Goal: Transaction & Acquisition: Book appointment/travel/reservation

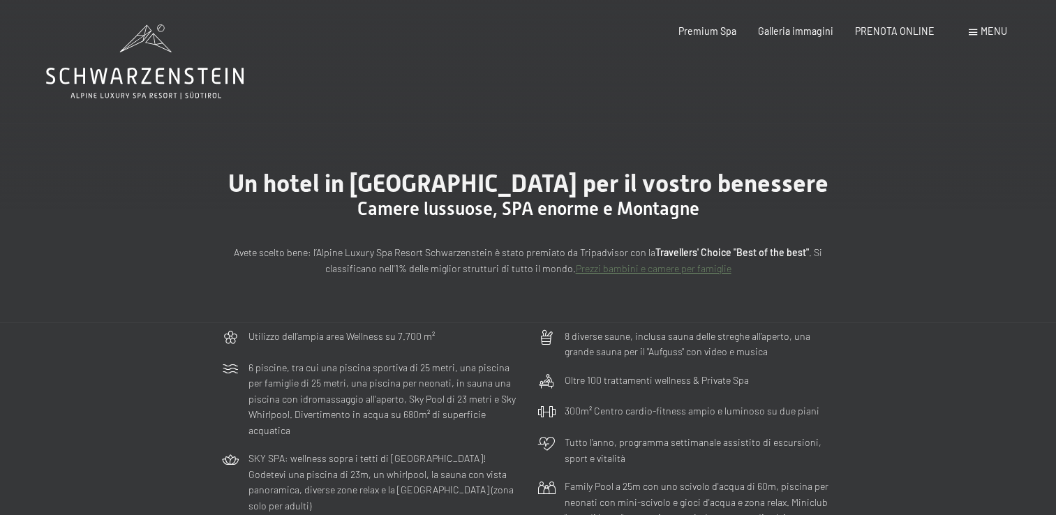
click at [96, 72] on icon at bounding box center [145, 76] width 198 height 17
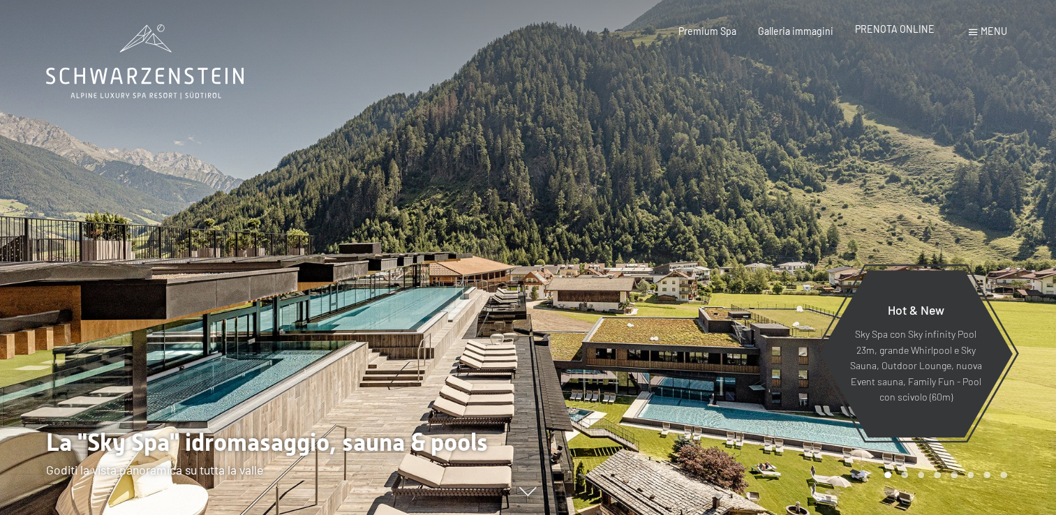
click at [884, 38] on div "Premium Spa Galleria immagini PRENOTA ONLINE" at bounding box center [795, 31] width 321 height 14
click at [887, 33] on span "PRENOTA ONLINE" at bounding box center [895, 29] width 80 height 12
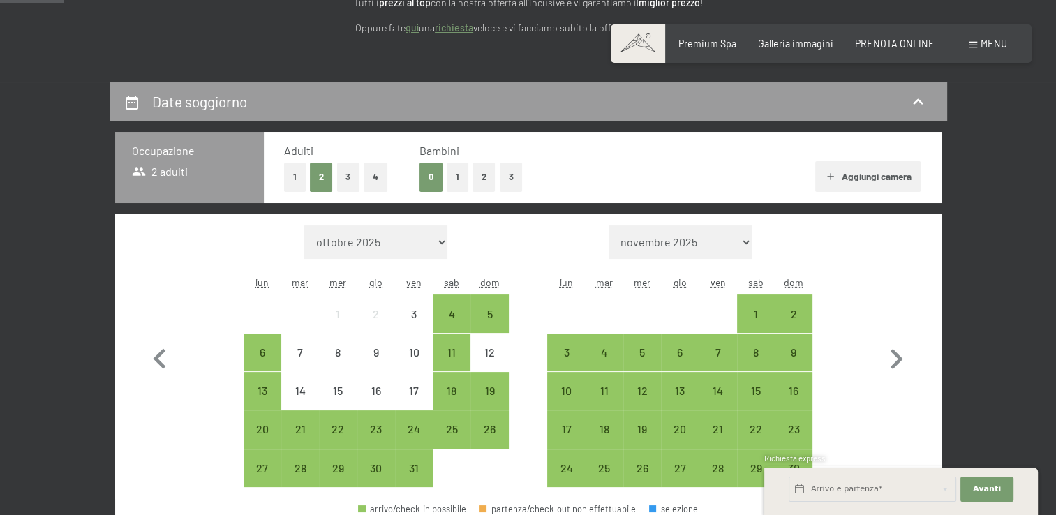
scroll to position [306, 0]
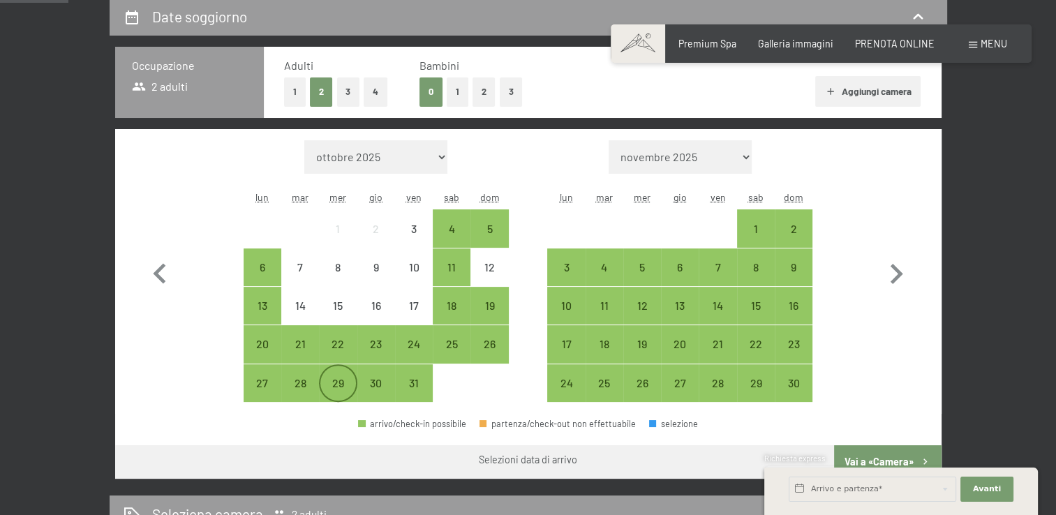
click at [335, 390] on div "29" at bounding box center [337, 395] width 35 height 35
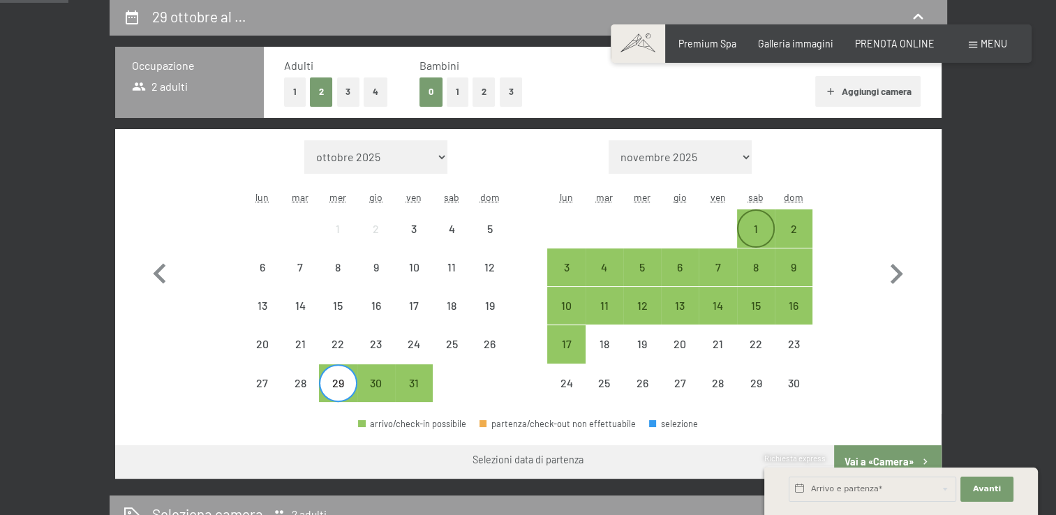
click at [748, 239] on div "1" at bounding box center [755, 240] width 35 height 35
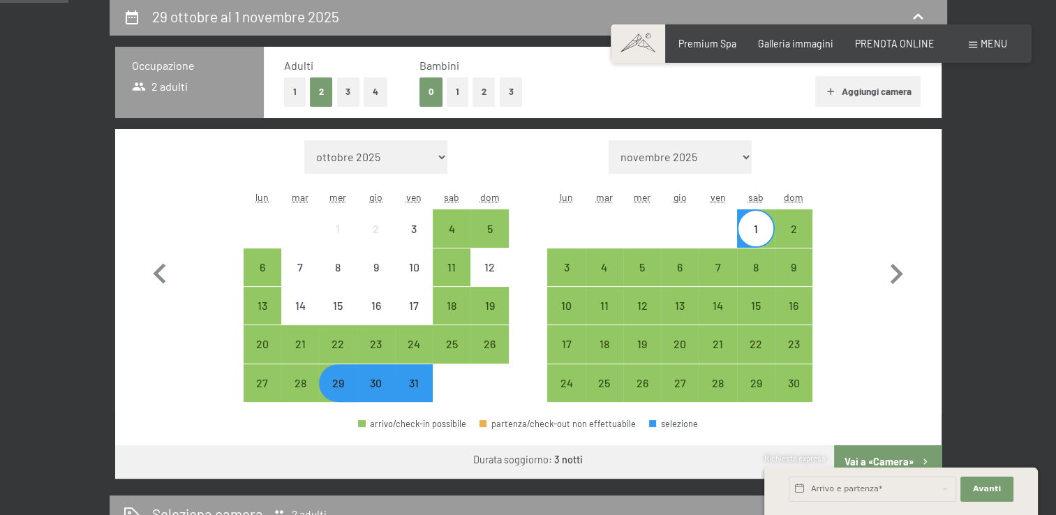
click at [899, 459] on div "Richiesta express" at bounding box center [901, 459] width 274 height 13
click at [887, 462] on div "Richiesta express" at bounding box center [901, 459] width 274 height 13
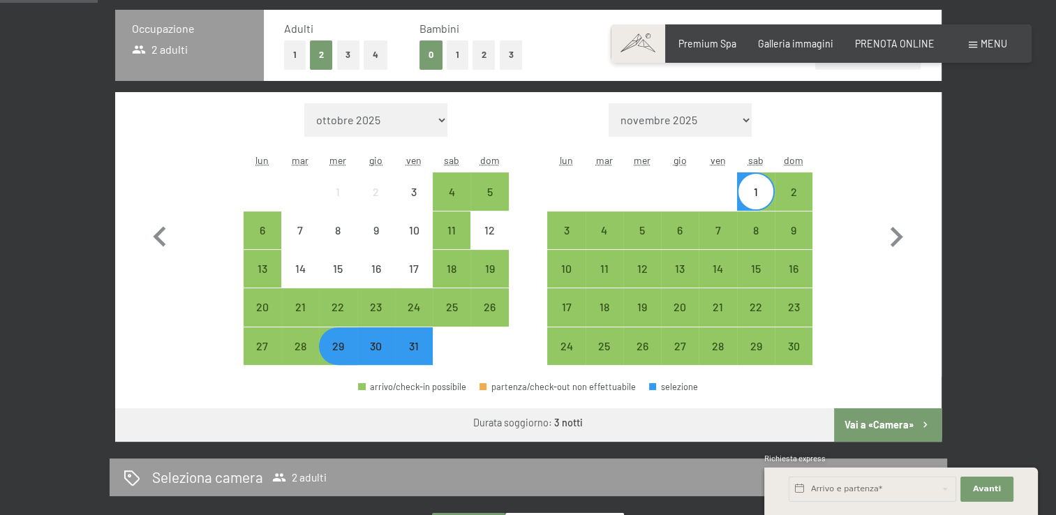
scroll to position [366, 0]
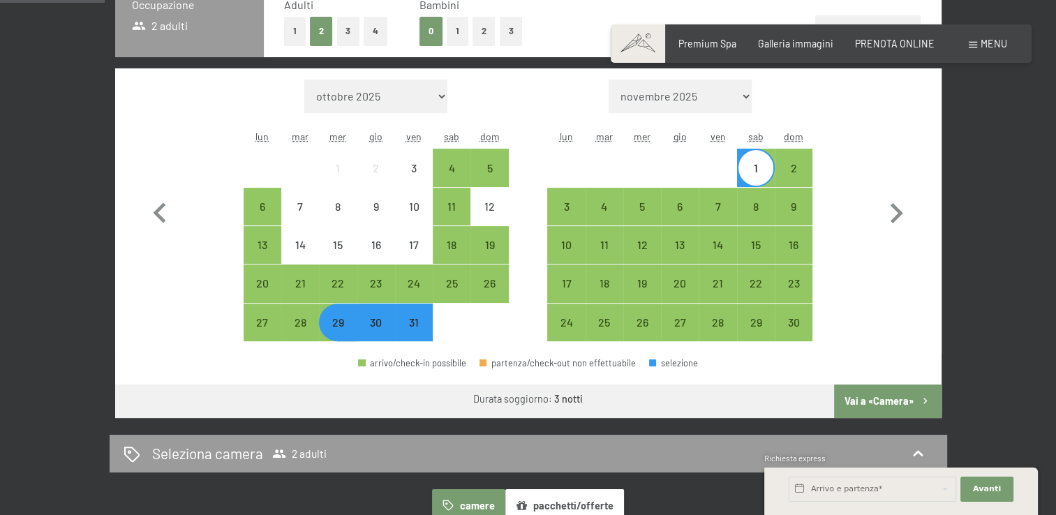
click at [888, 398] on button "Vai a «Camera»" at bounding box center [887, 402] width 107 height 34
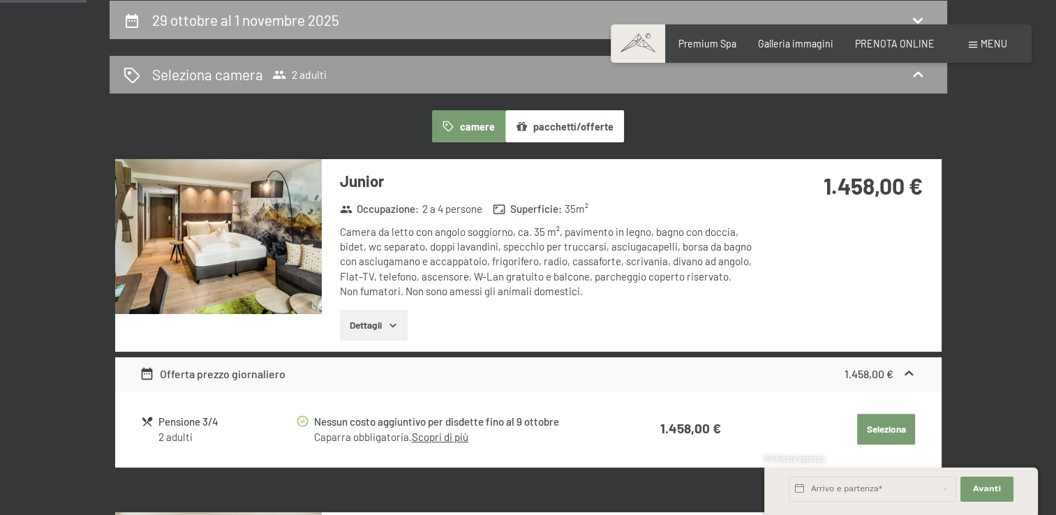
click at [284, 22] on h2 "29 ottobre al 1 novembre 2025" at bounding box center [245, 19] width 187 height 17
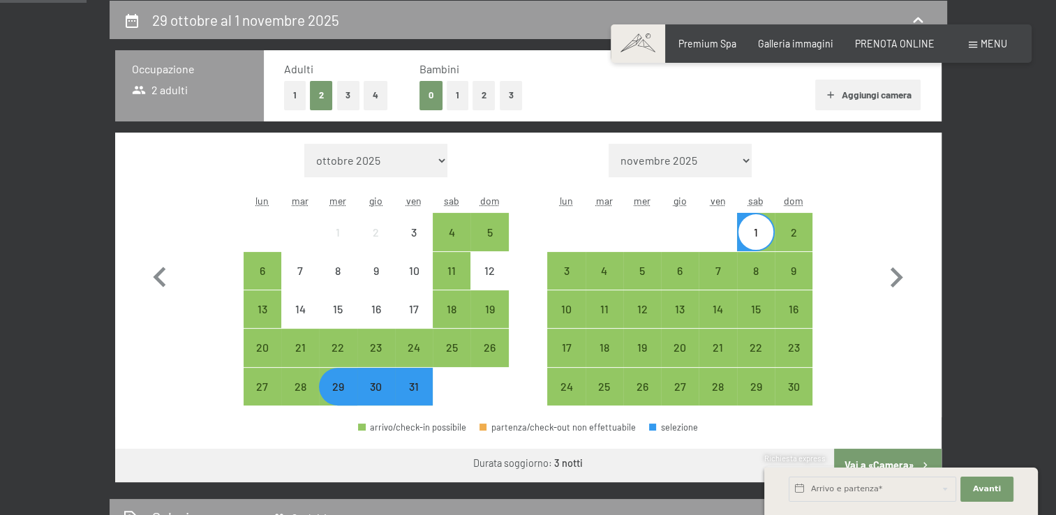
click at [450, 403] on div at bounding box center [452, 387] width 38 height 38
click at [468, 400] on div at bounding box center [452, 387] width 38 height 38
click at [673, 267] on div "6" at bounding box center [679, 282] width 35 height 35
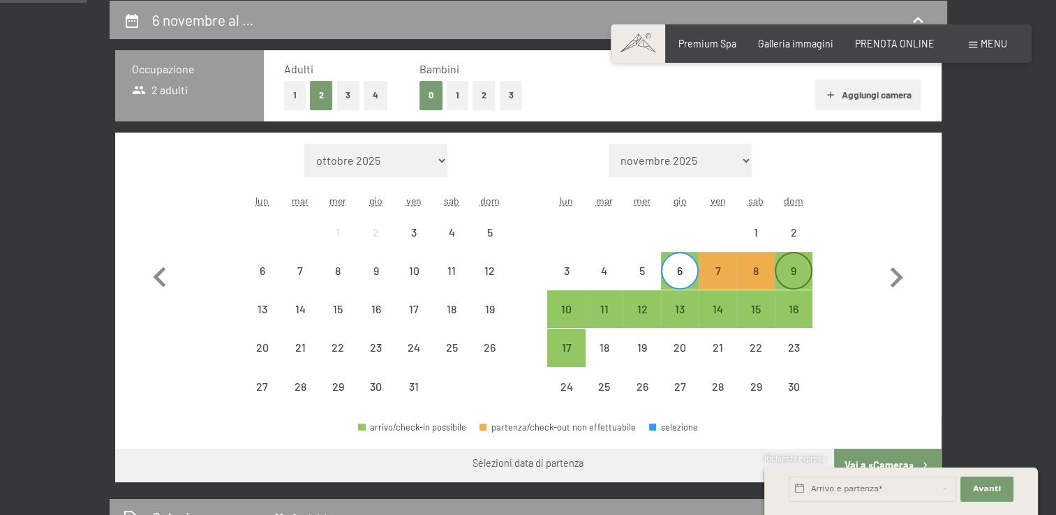
click at [778, 272] on div "9" at bounding box center [793, 282] width 35 height 35
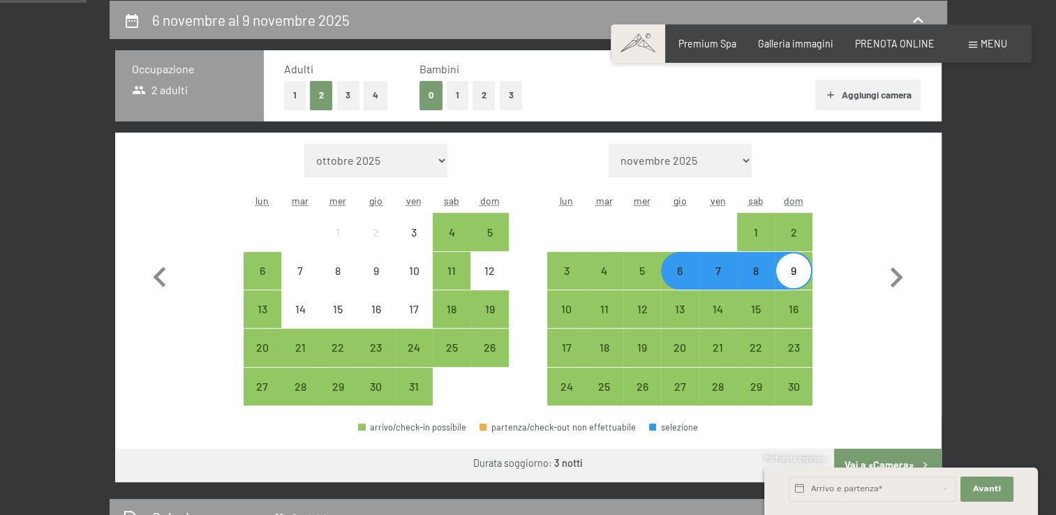
click at [884, 456] on div "Richiesta express" at bounding box center [901, 459] width 274 height 13
click at [892, 463] on div "Richiesta express" at bounding box center [901, 459] width 274 height 13
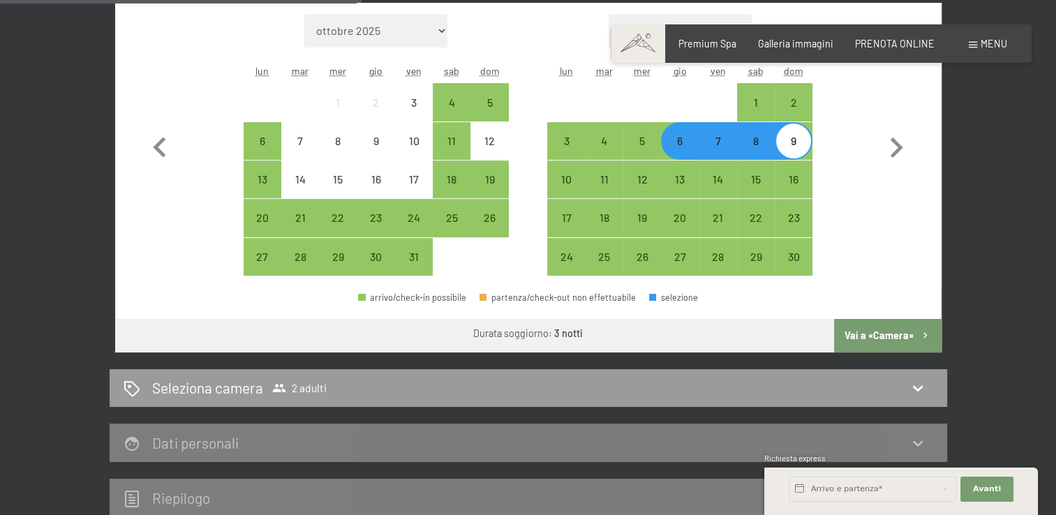
scroll to position [438, 0]
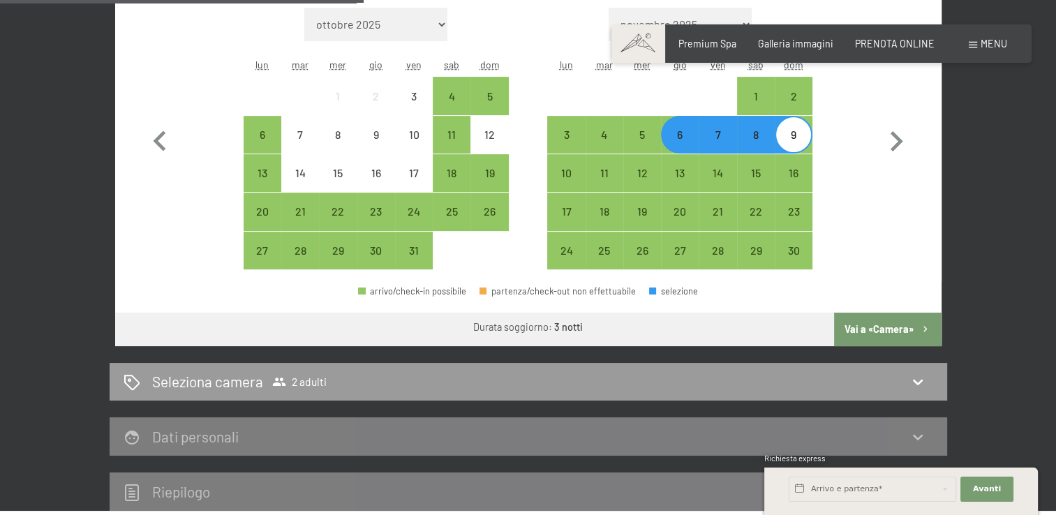
click at [888, 328] on button "Vai a «Camera»" at bounding box center [887, 330] width 107 height 34
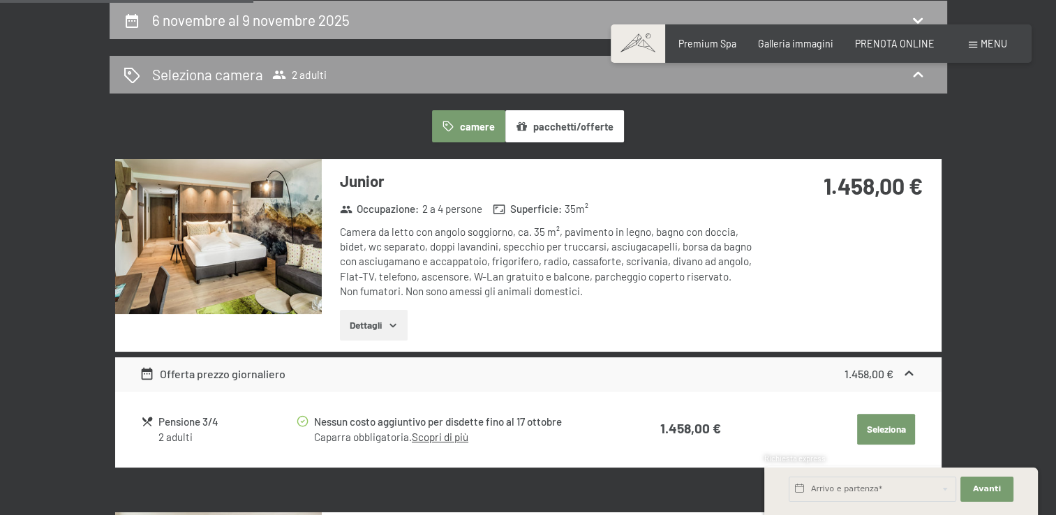
click at [307, 24] on h2 "6 novembre al 9 novembre 2025" at bounding box center [251, 19] width 198 height 17
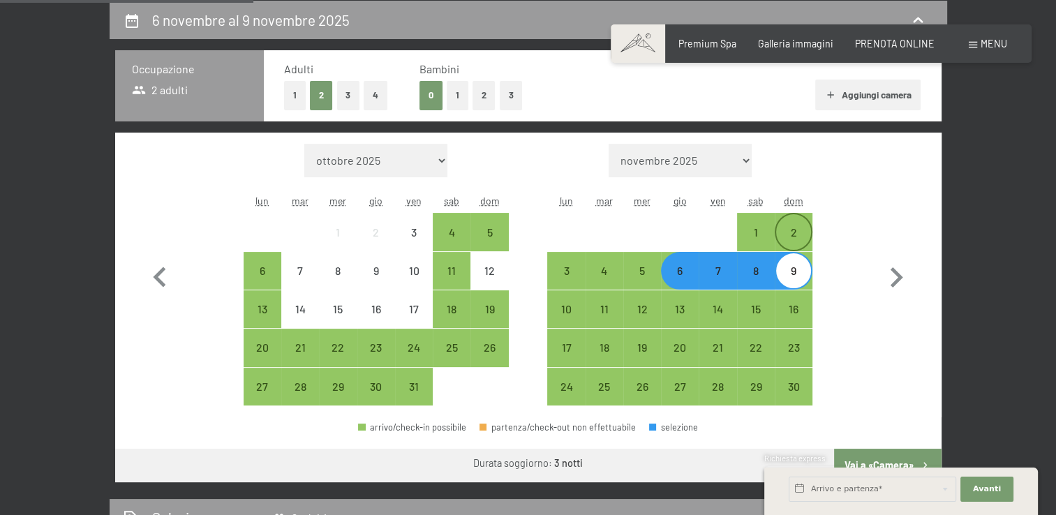
click at [796, 230] on div "2" at bounding box center [793, 244] width 35 height 35
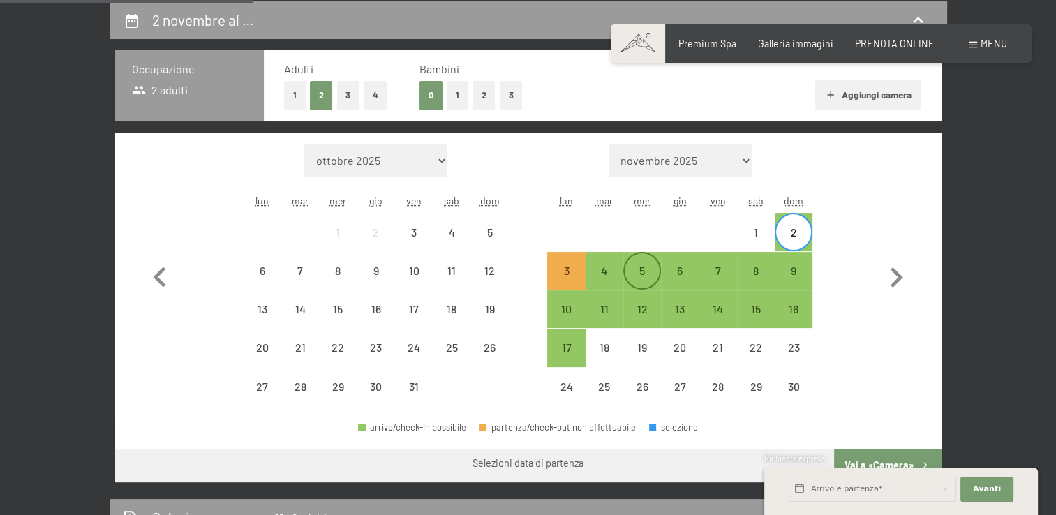
click at [640, 272] on div "5" at bounding box center [642, 282] width 35 height 35
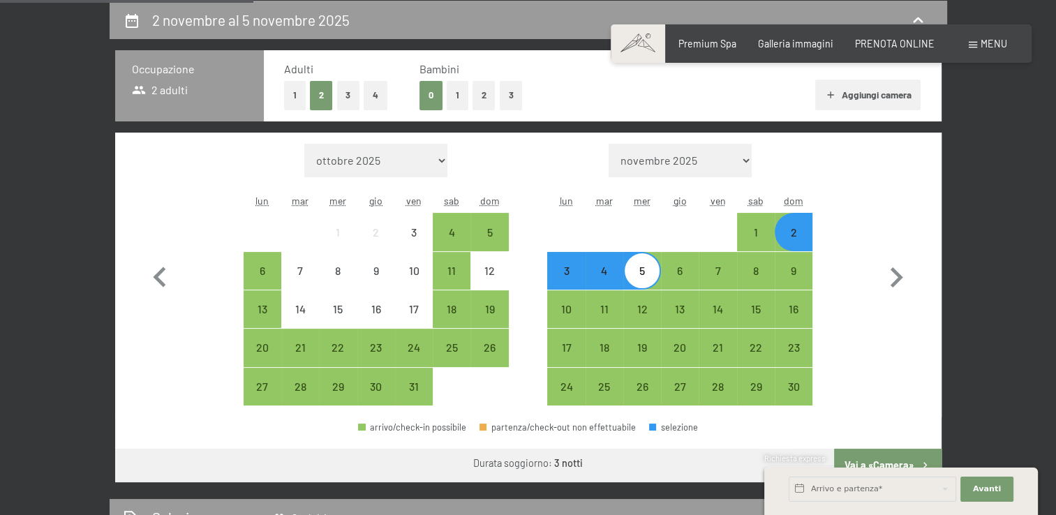
click at [898, 461] on div "Richiesta express" at bounding box center [901, 459] width 274 height 13
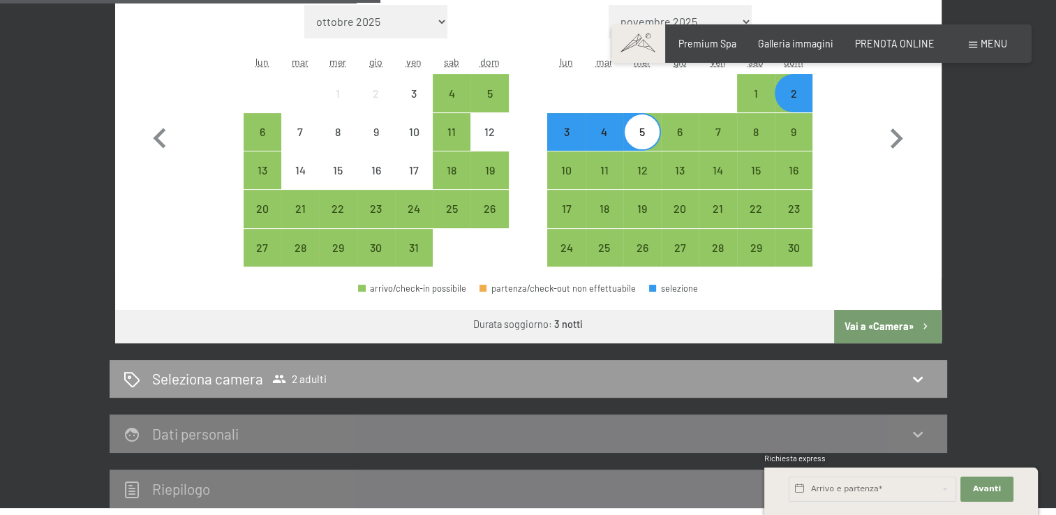
scroll to position [458, 0]
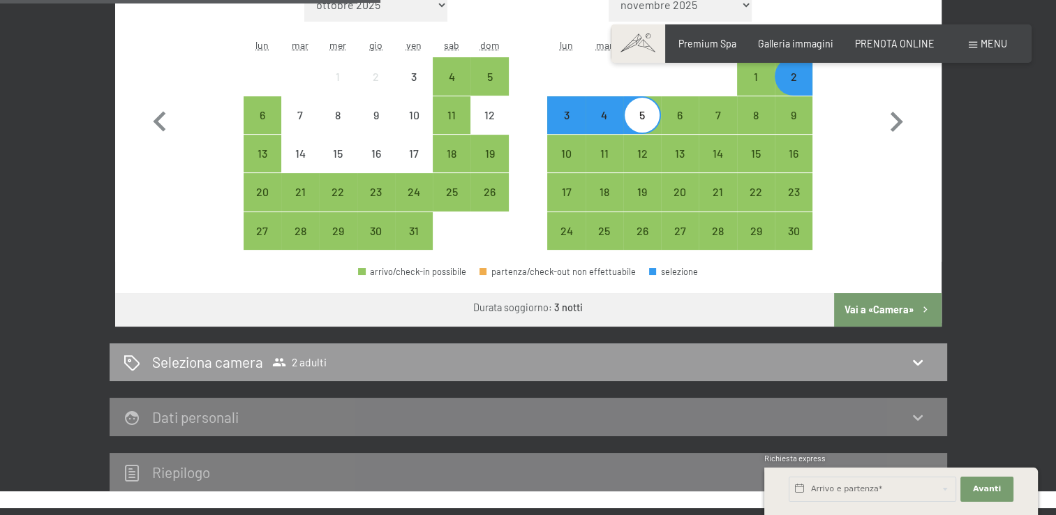
click at [905, 309] on button "Vai a «Camera»" at bounding box center [887, 310] width 107 height 34
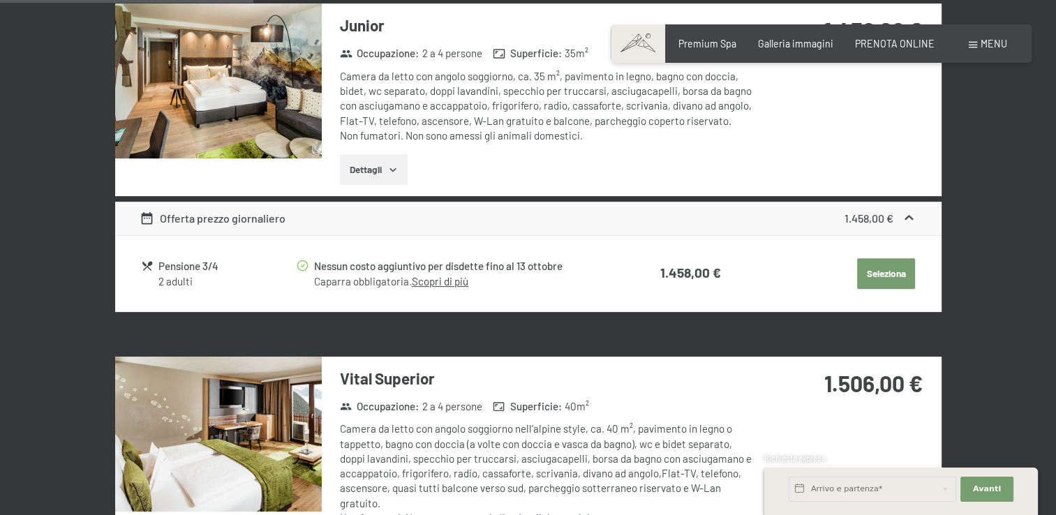
scroll to position [302, 0]
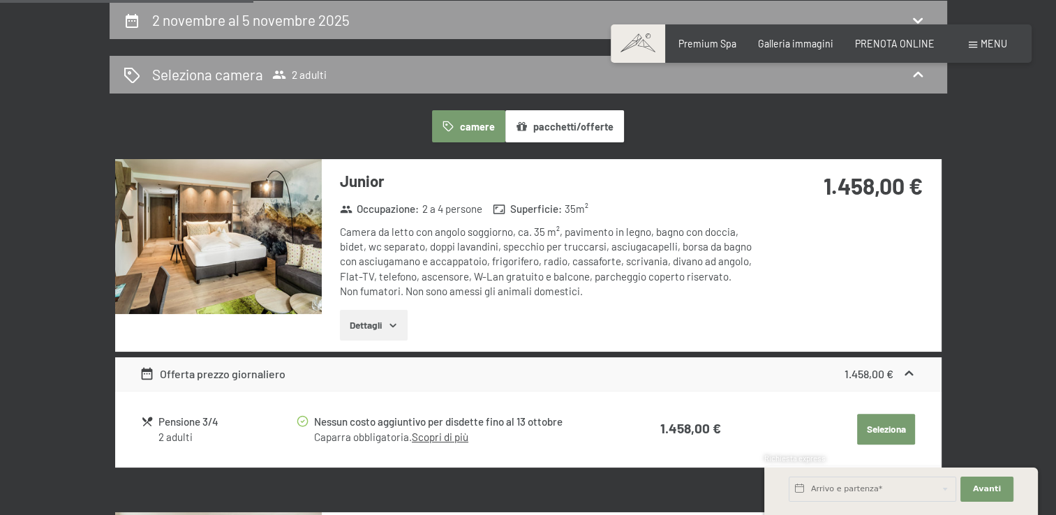
click at [639, 38] on span at bounding box center [638, 43] width 54 height 38
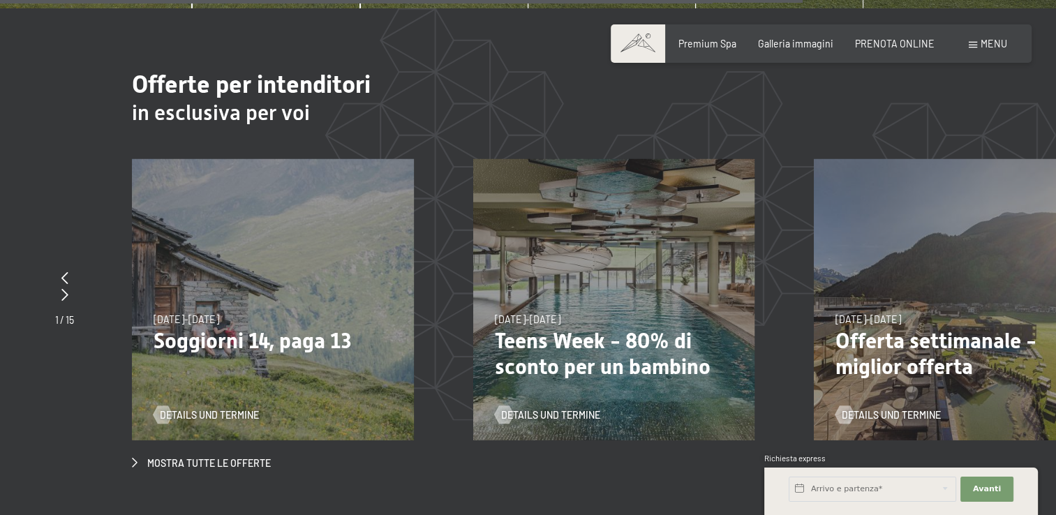
scroll to position [4454, 0]
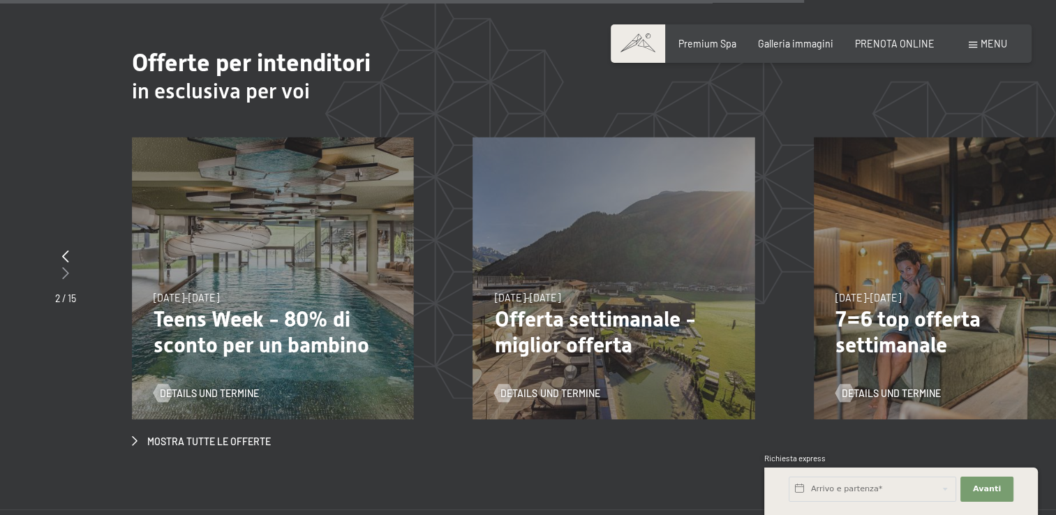
click at [62, 267] on icon at bounding box center [65, 273] width 7 height 13
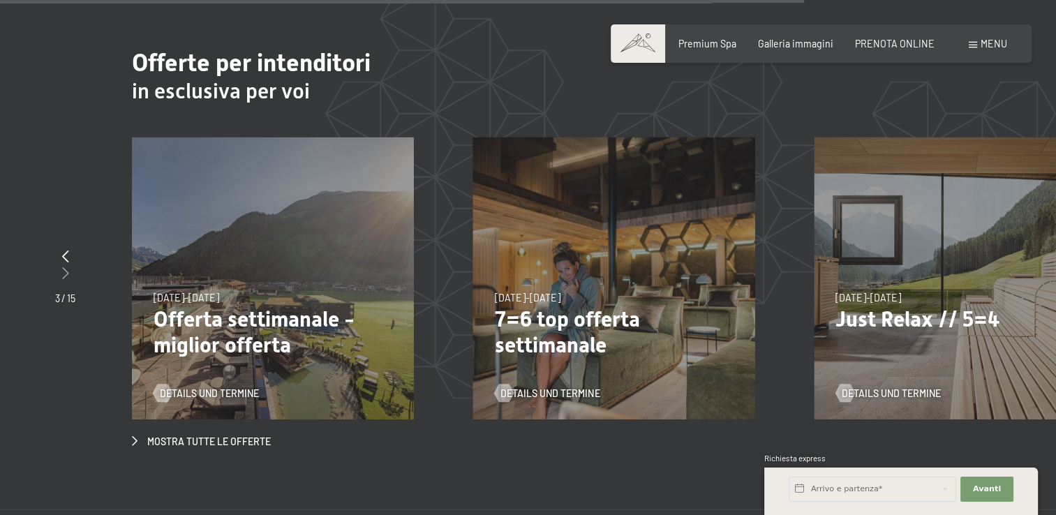
click at [62, 267] on icon at bounding box center [65, 273] width 7 height 13
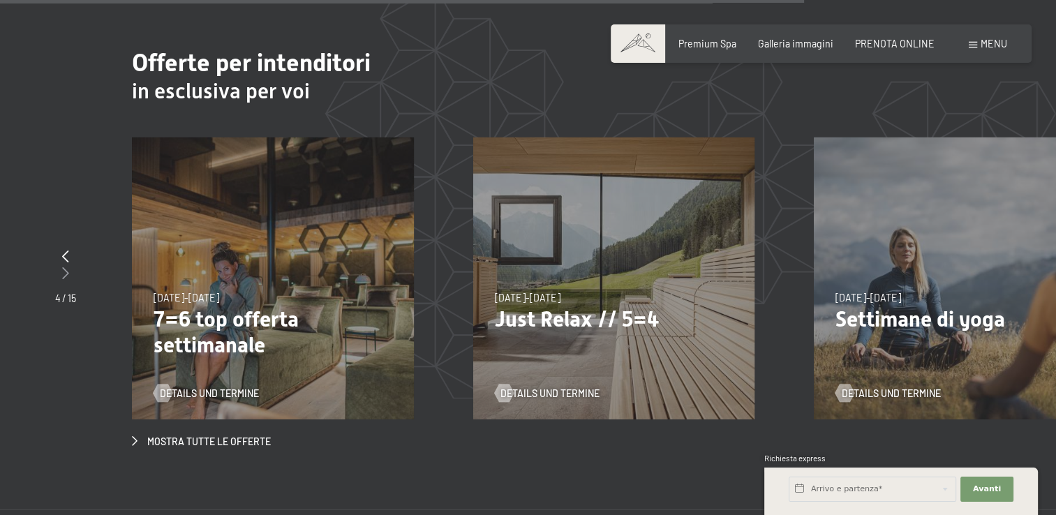
click at [62, 267] on icon at bounding box center [65, 273] width 7 height 13
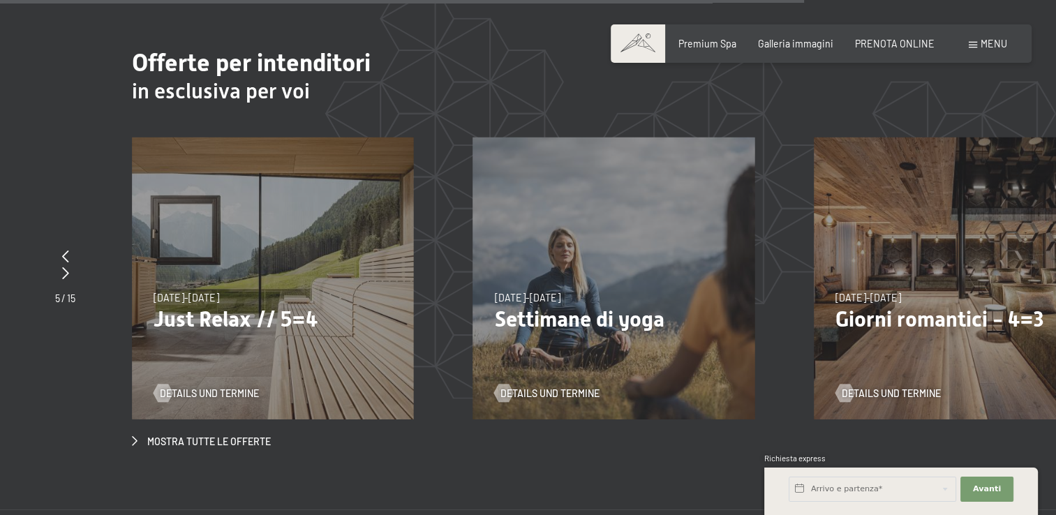
click at [901, 292] on span "[DATE]-[DATE]" at bounding box center [868, 298] width 66 height 12
click at [901, 306] on p "Giorni romantici - 4=3" at bounding box center [954, 319] width 239 height 26
click at [886, 387] on span "Details und Termine" at bounding box center [905, 394] width 99 height 14
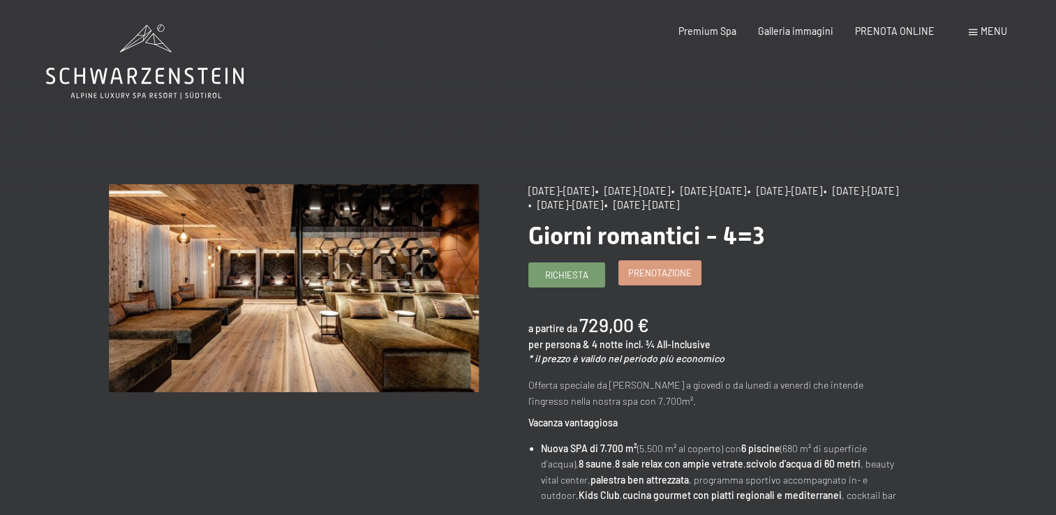
click at [661, 270] on span "Prenotazione" at bounding box center [660, 273] width 64 height 13
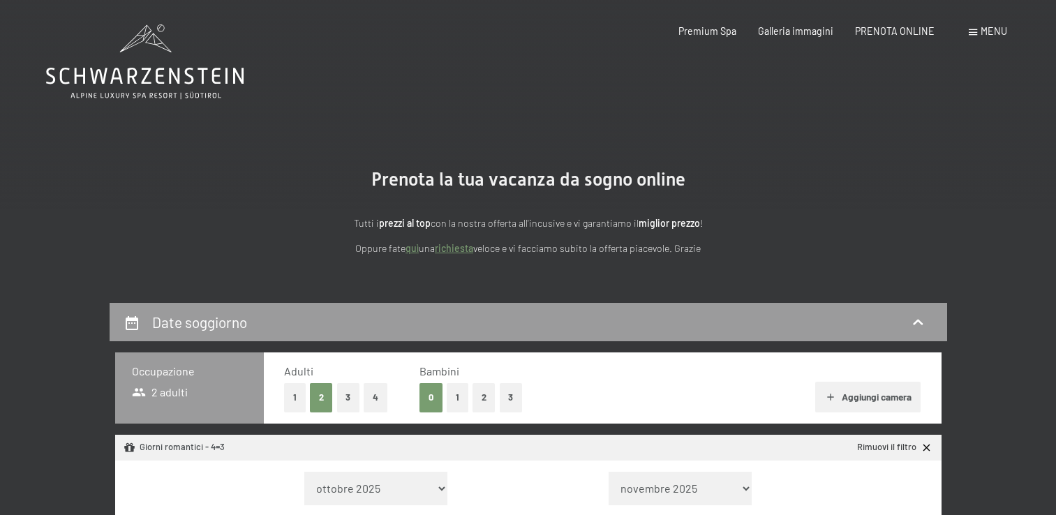
select select "[DATE]"
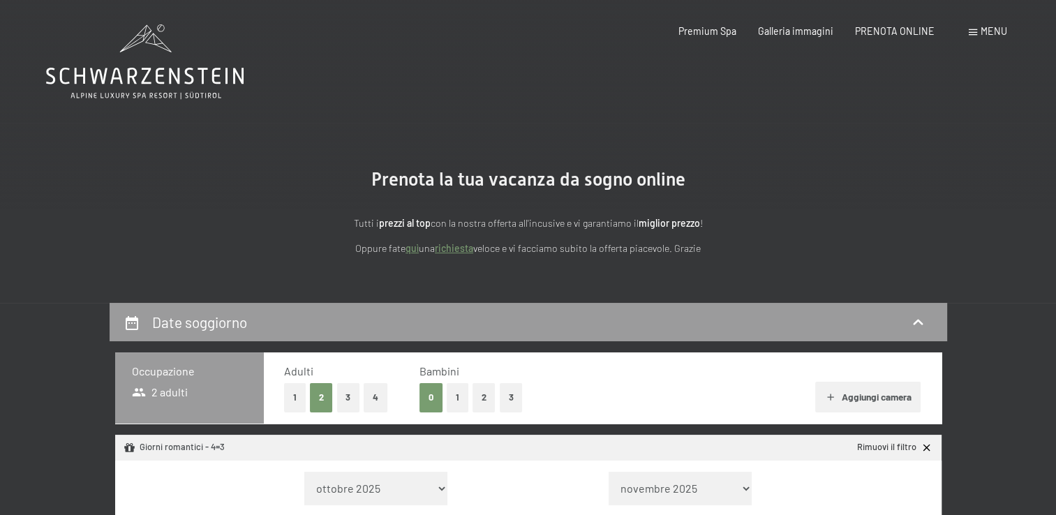
select select "[DATE]"
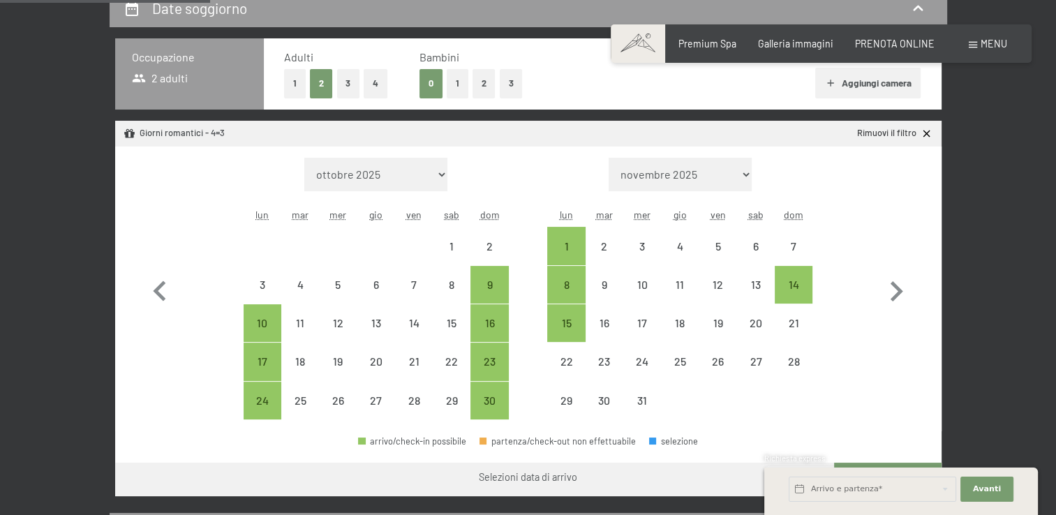
scroll to position [319, 0]
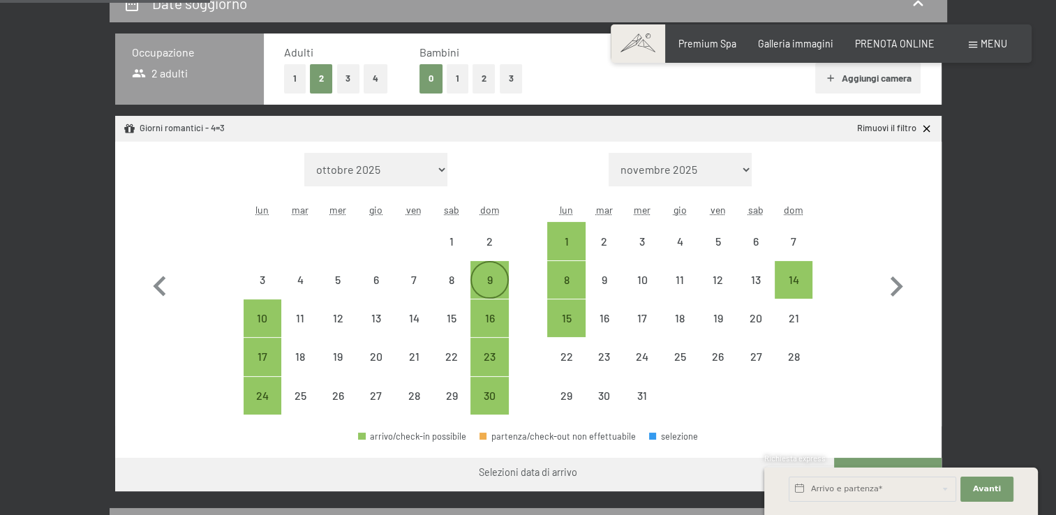
click at [492, 278] on div "9" at bounding box center [489, 291] width 35 height 35
select select "2025-11-01"
select select "2025-12-01"
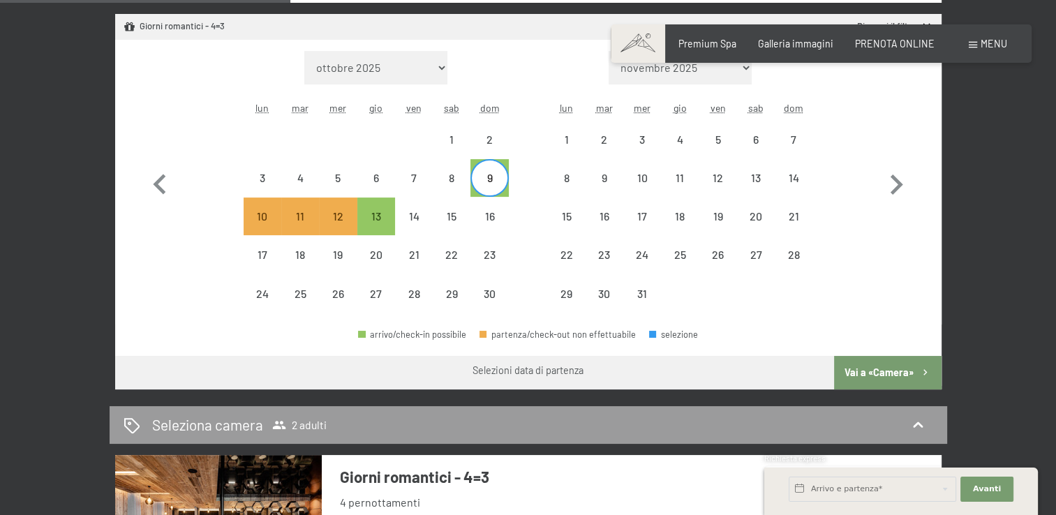
scroll to position [477, 0]
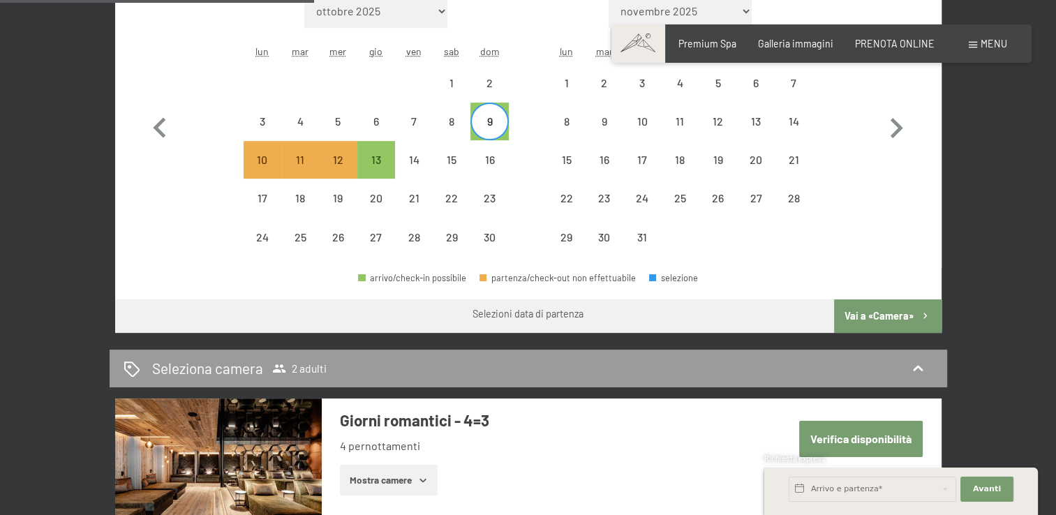
click at [889, 311] on button "Vai a «Camera»" at bounding box center [887, 316] width 107 height 34
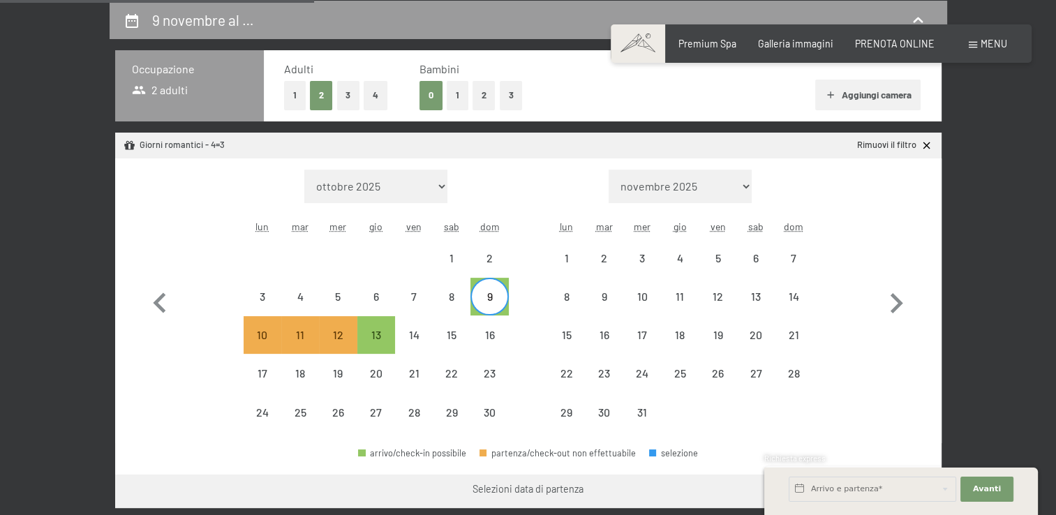
select select "2025-11-01"
select select "2025-12-01"
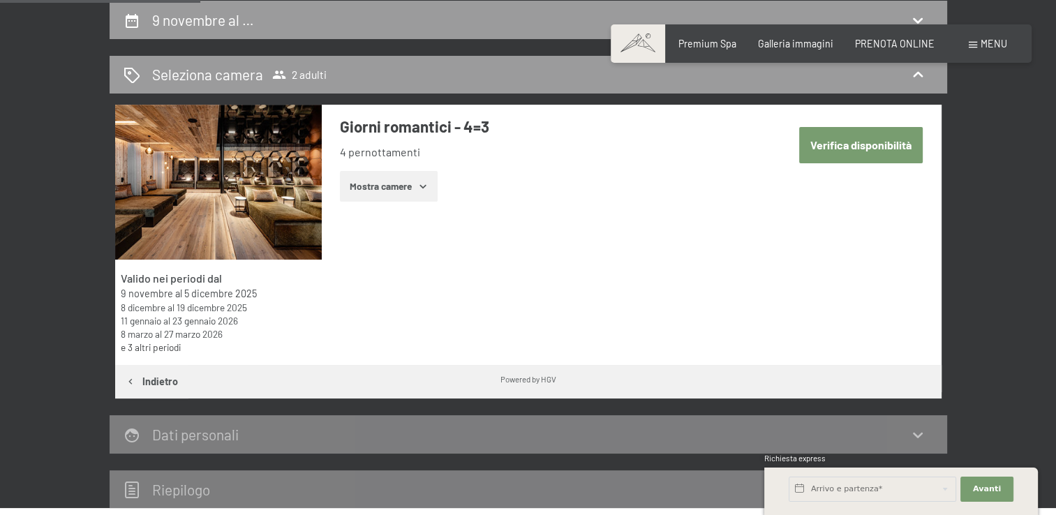
click at [854, 146] on button "Verifica disponibilità" at bounding box center [861, 145] width 124 height 36
select select "2025-11-01"
select select "2025-12-01"
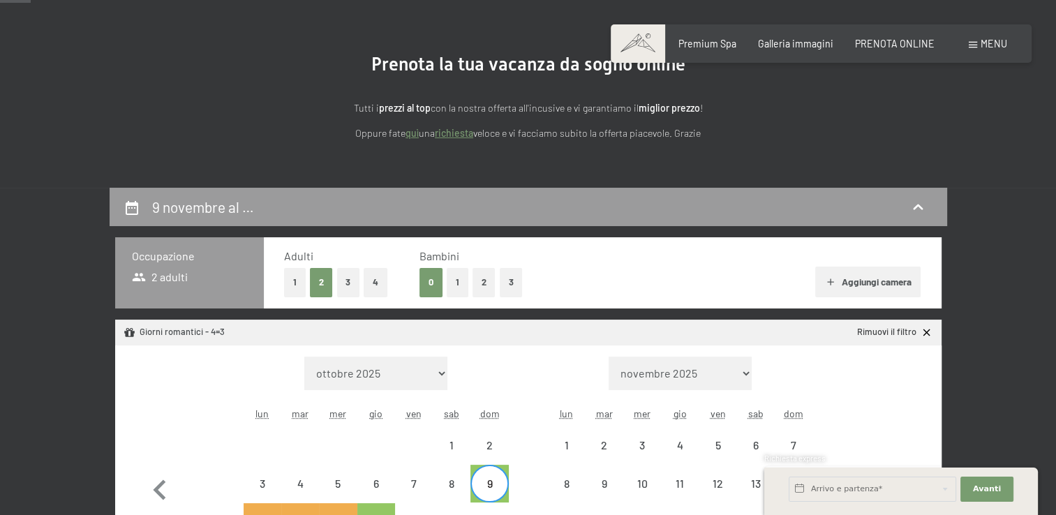
scroll to position [20, 0]
